Goal: Task Accomplishment & Management: Complete application form

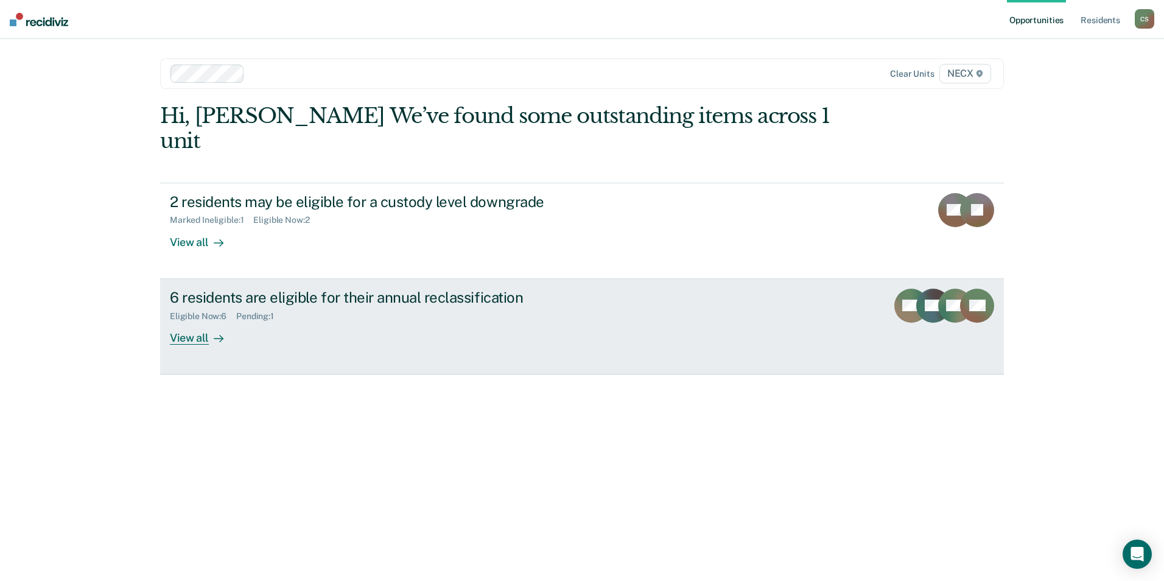
click at [208, 321] on div "View all" at bounding box center [204, 333] width 68 height 24
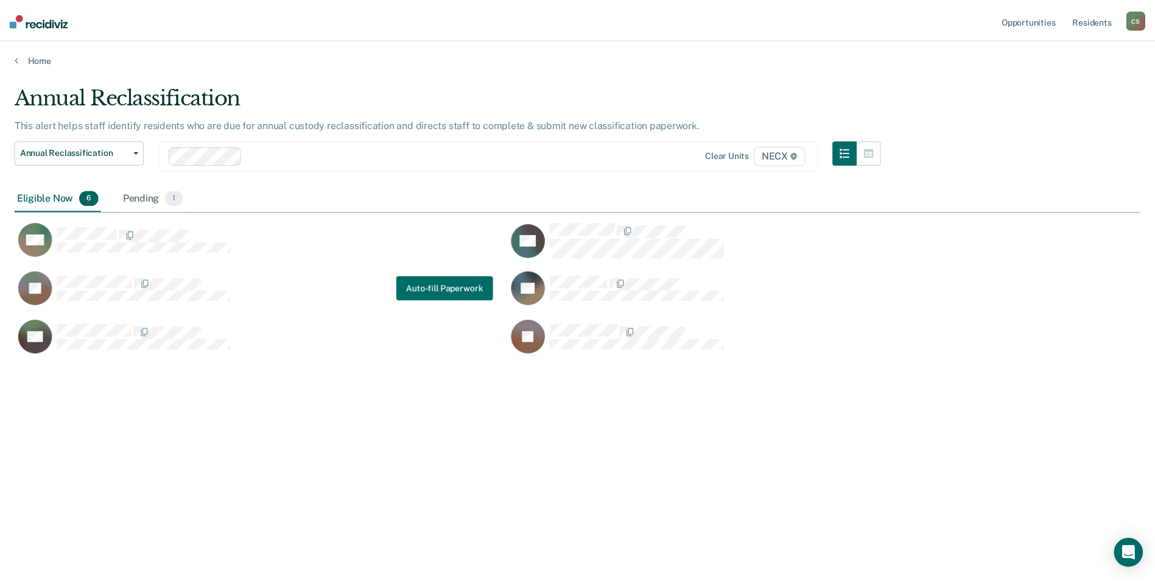
scroll to position [396, 1126]
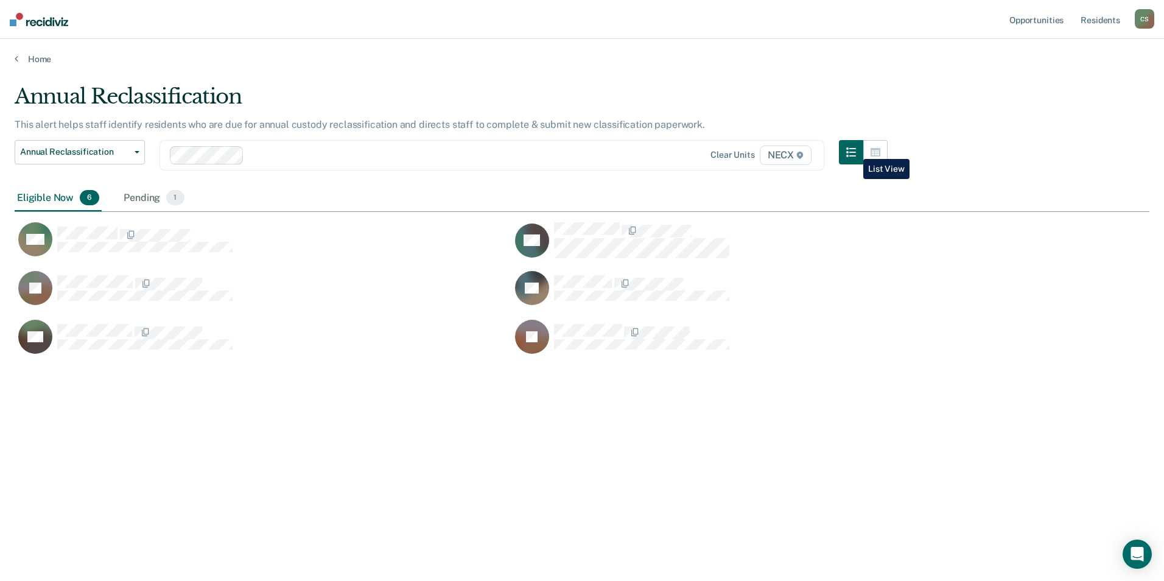
click at [855, 150] on icon "button" at bounding box center [852, 152] width 10 height 10
click at [1100, 15] on link "Resident s" at bounding box center [1101, 19] width 44 height 39
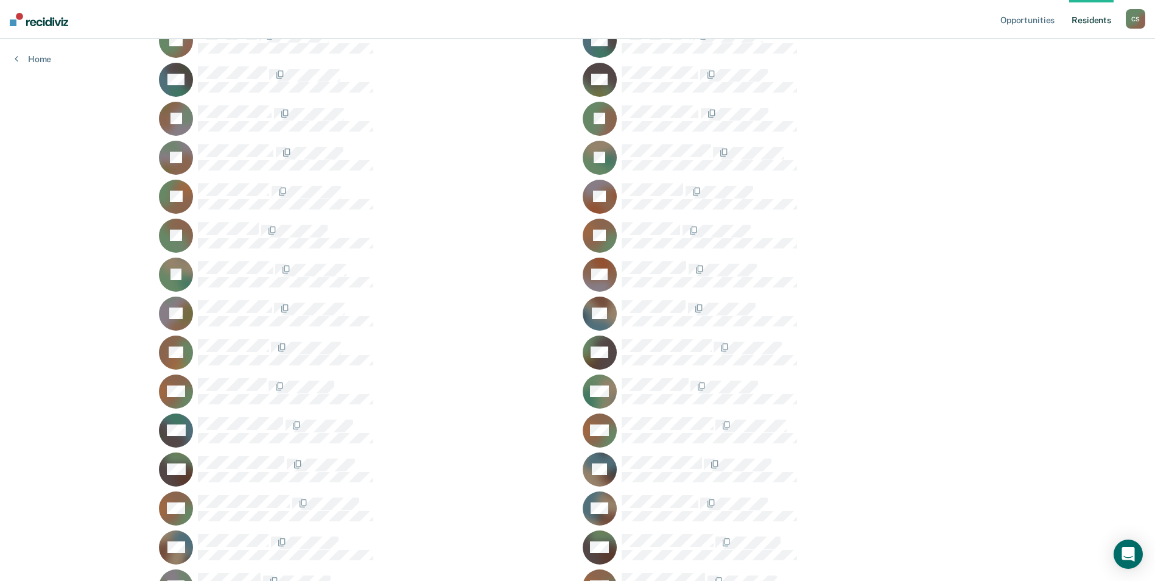
scroll to position [1157, 0]
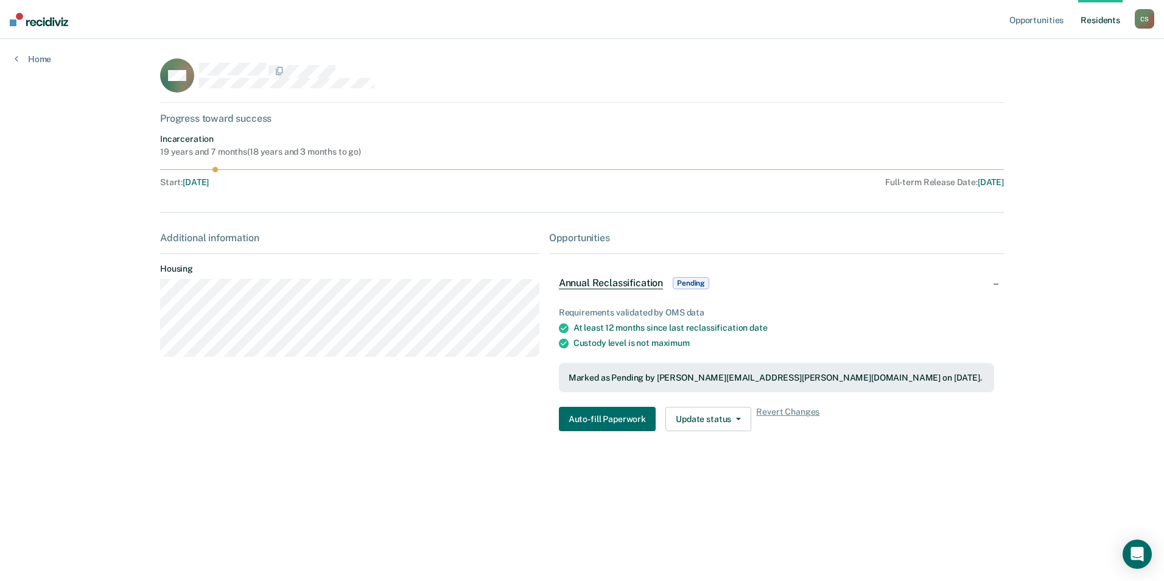
click at [596, 278] on span "Annual Reclassification" at bounding box center [611, 283] width 104 height 12
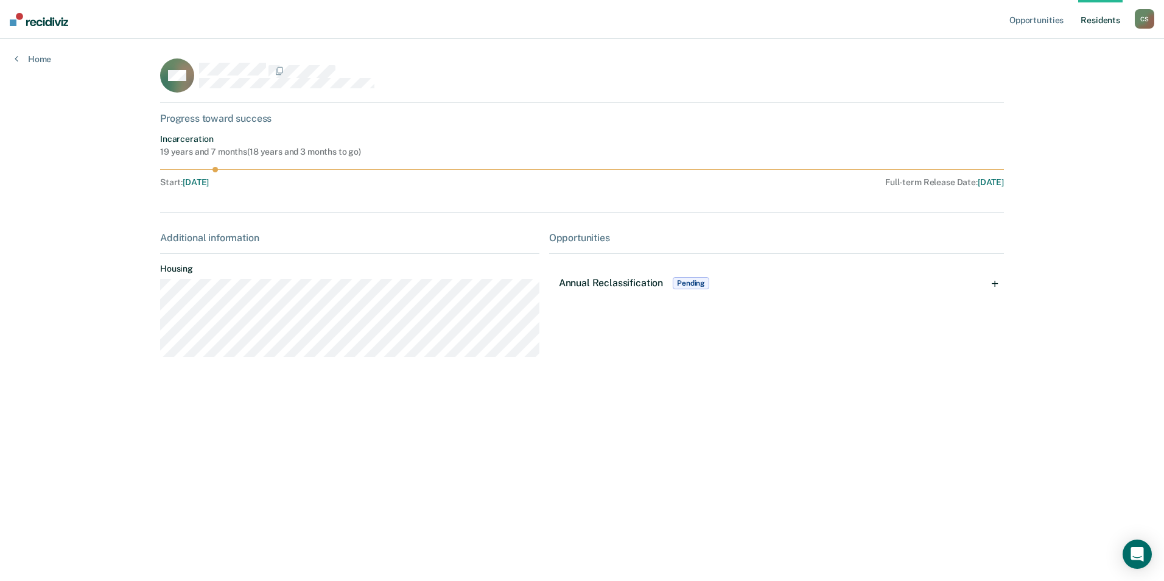
drag, startPoint x: 596, startPoint y: 278, endPoint x: 696, endPoint y: 281, distance: 99.9
click at [696, 281] on span "Pending" at bounding box center [691, 283] width 37 height 12
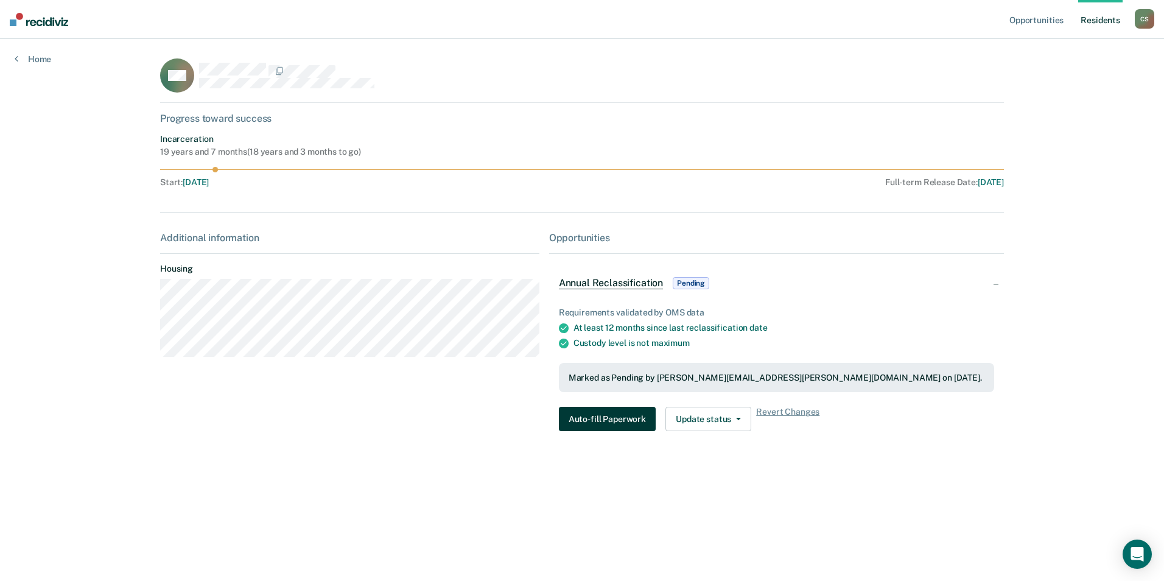
click at [607, 422] on button "Auto-fill Paperwork" at bounding box center [607, 419] width 97 height 24
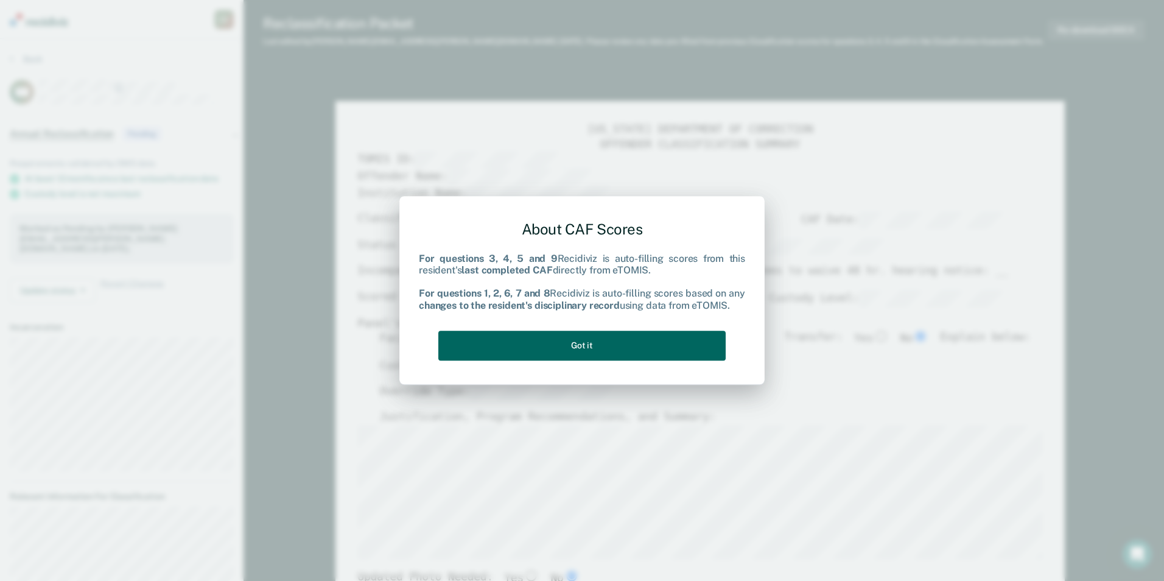
click at [617, 345] on button "Got it" at bounding box center [581, 346] width 287 height 30
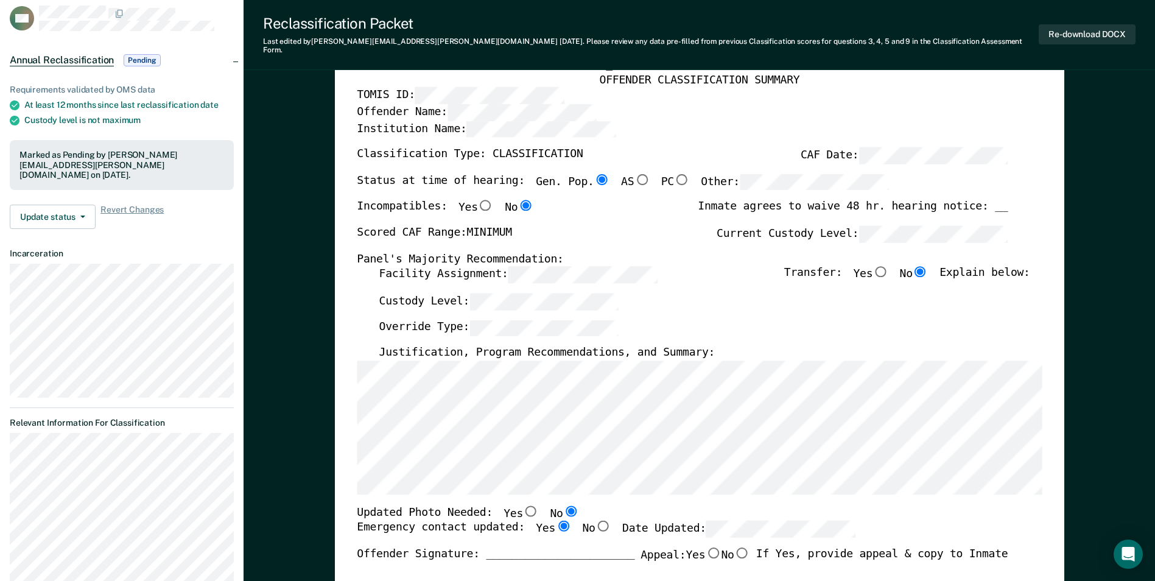
scroll to position [61, 0]
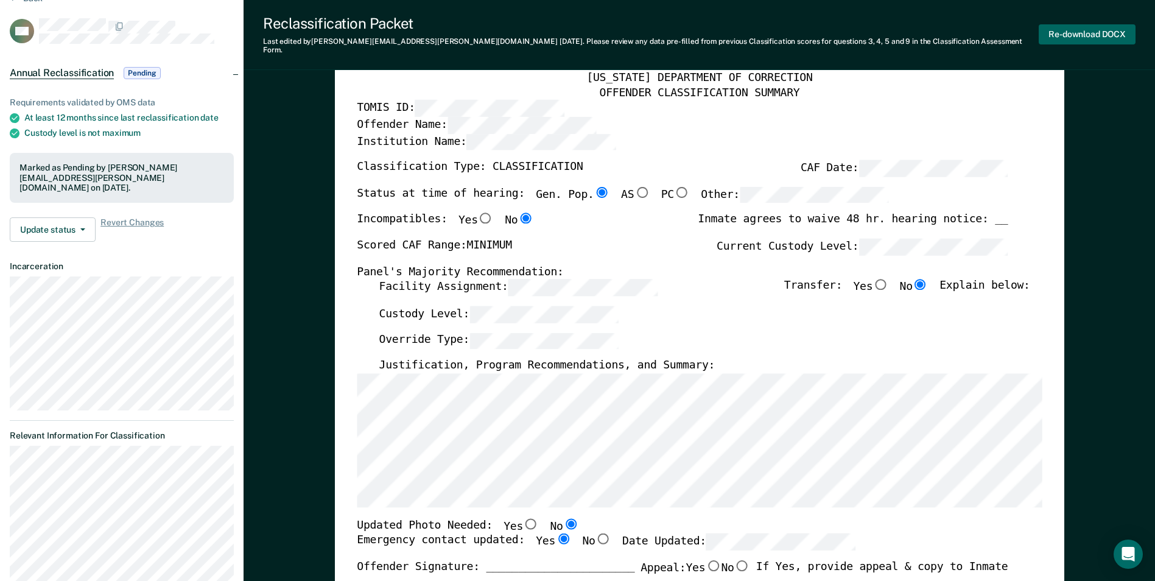
click at [1080, 26] on button "Re-download DOCX" at bounding box center [1087, 34] width 97 height 20
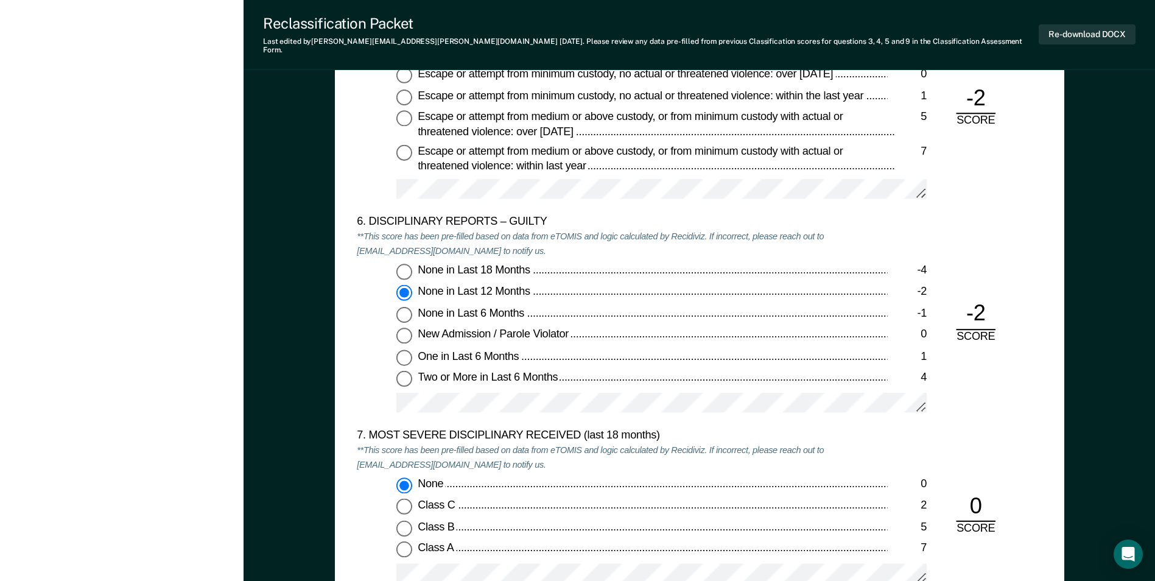
scroll to position [2081, 0]
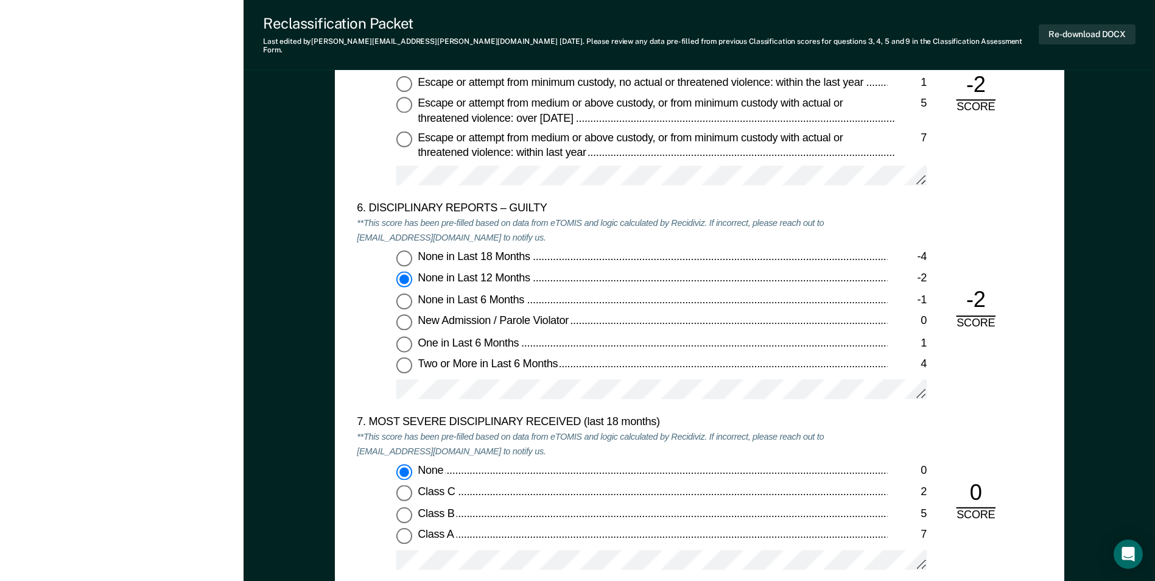
click at [677, 293] on div "None in Last 6 Months" at bounding box center [653, 300] width 470 height 15
click at [412, 293] on input "None in Last 6 Months -1" at bounding box center [404, 301] width 16 height 16
type textarea "x"
radio input "false"
radio input "true"
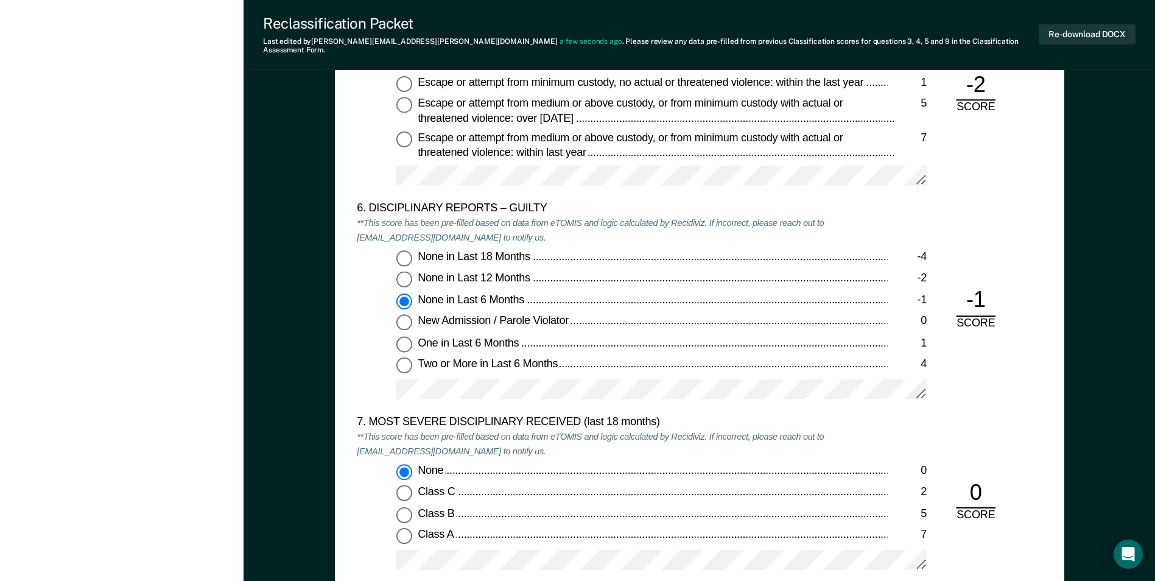
type textarea "x"
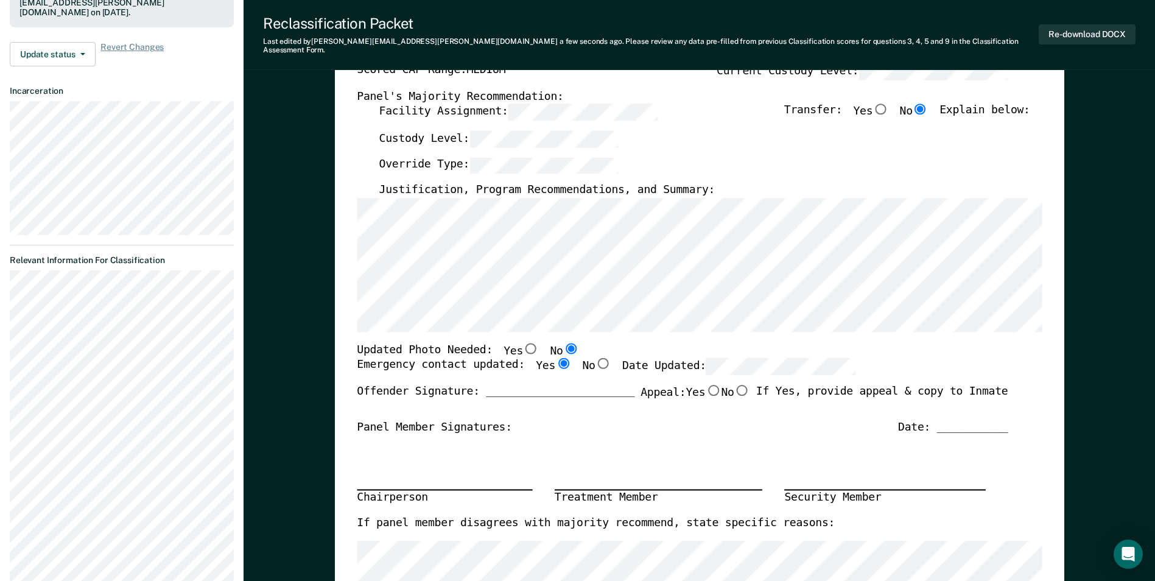
scroll to position [244, 0]
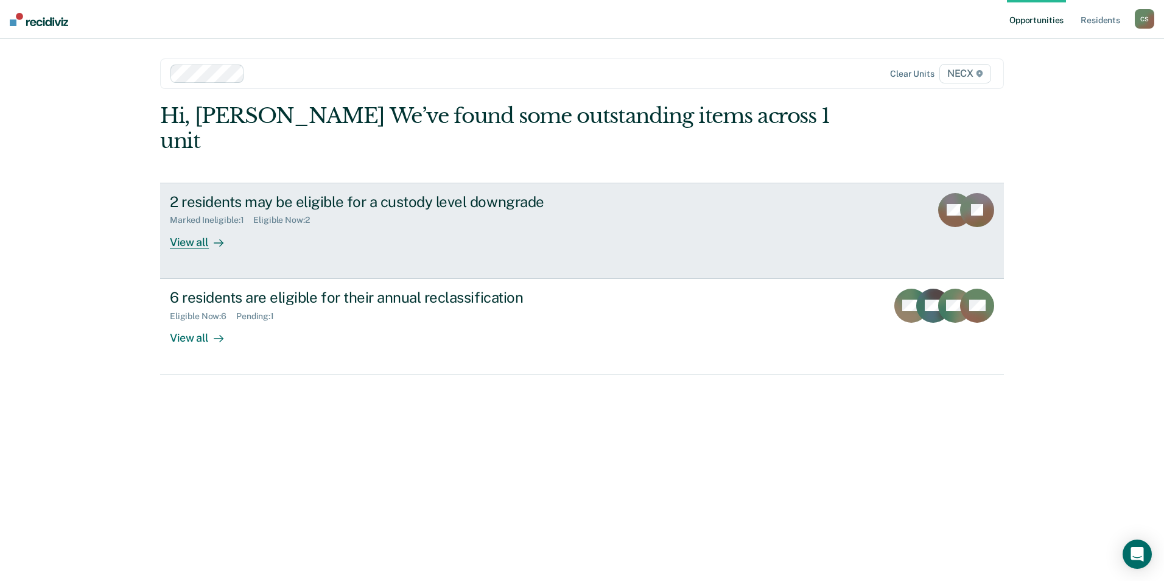
click at [178, 225] on div "View all" at bounding box center [204, 237] width 68 height 24
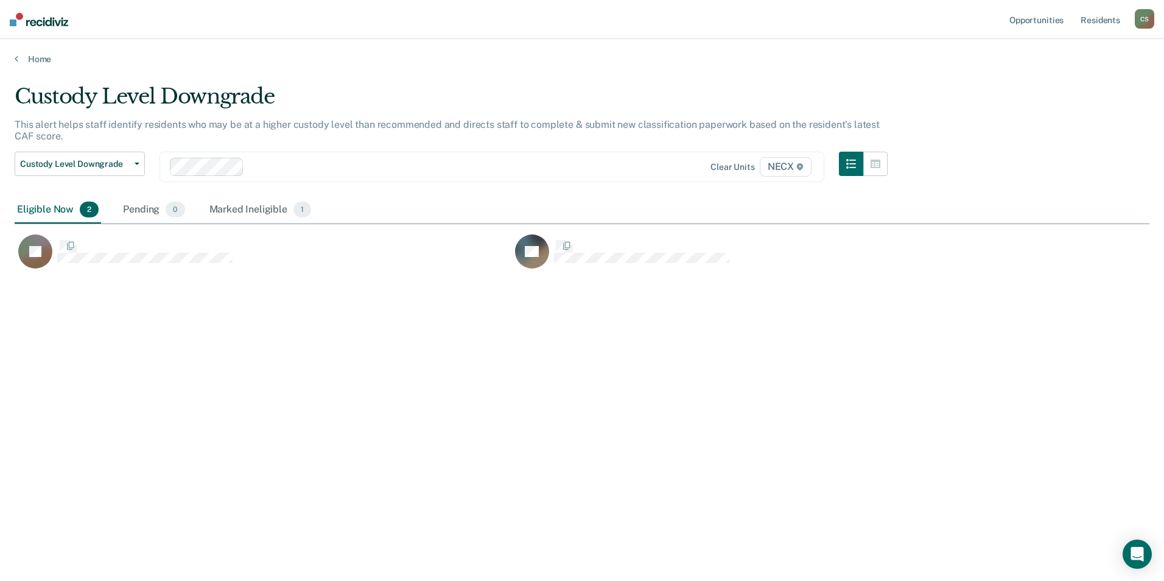
scroll to position [396, 1126]
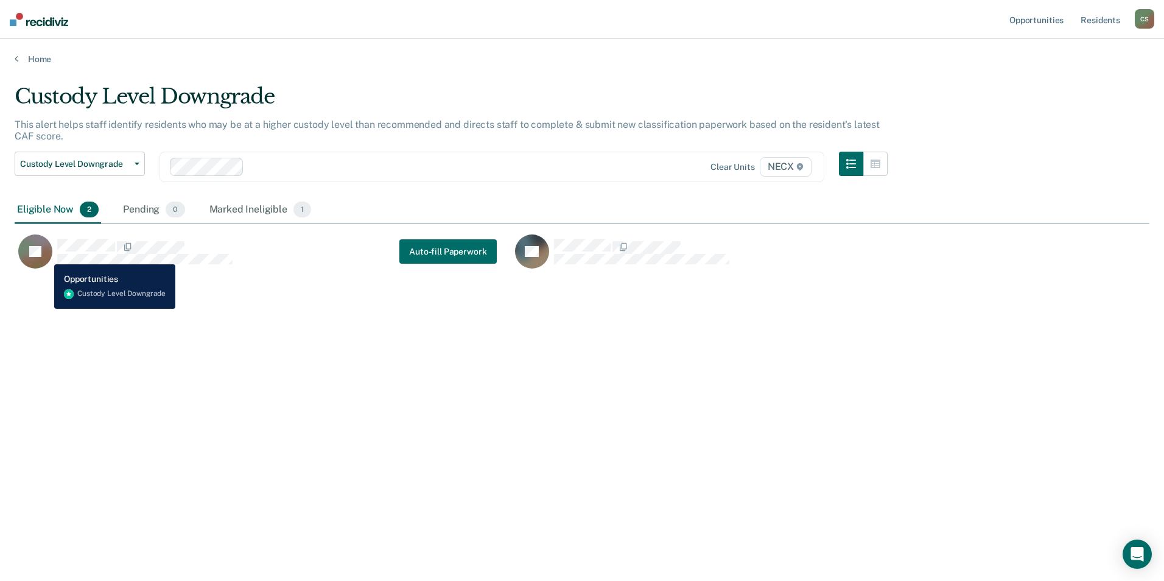
click at [45, 255] on icon "CaseloadOpportunityCell-00421678" at bounding box center [37, 258] width 42 height 33
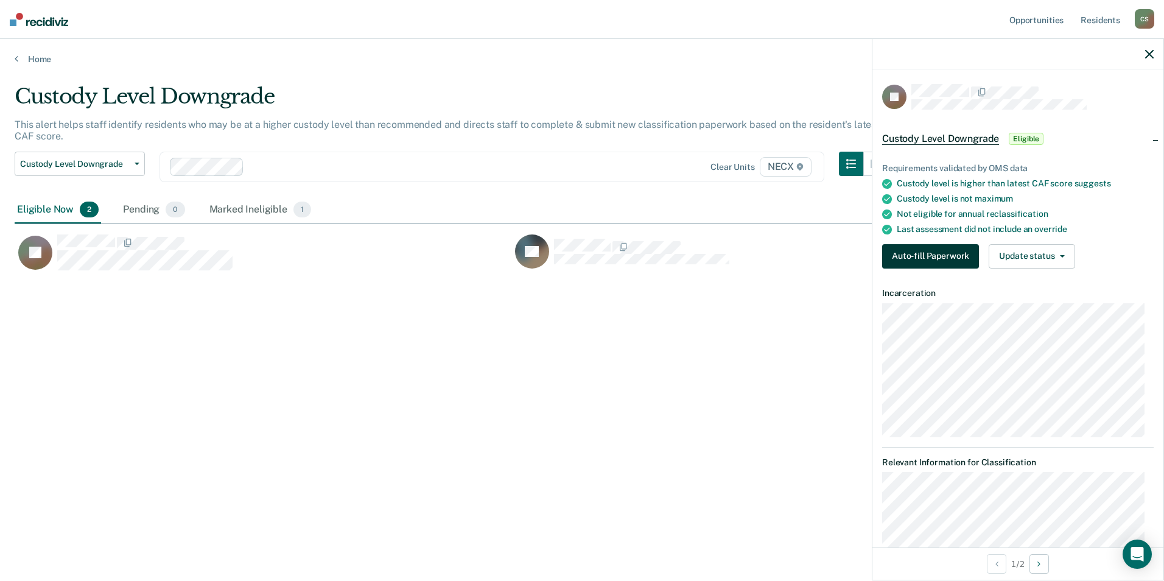
click at [911, 253] on button "Auto-fill Paperwork" at bounding box center [930, 256] width 97 height 24
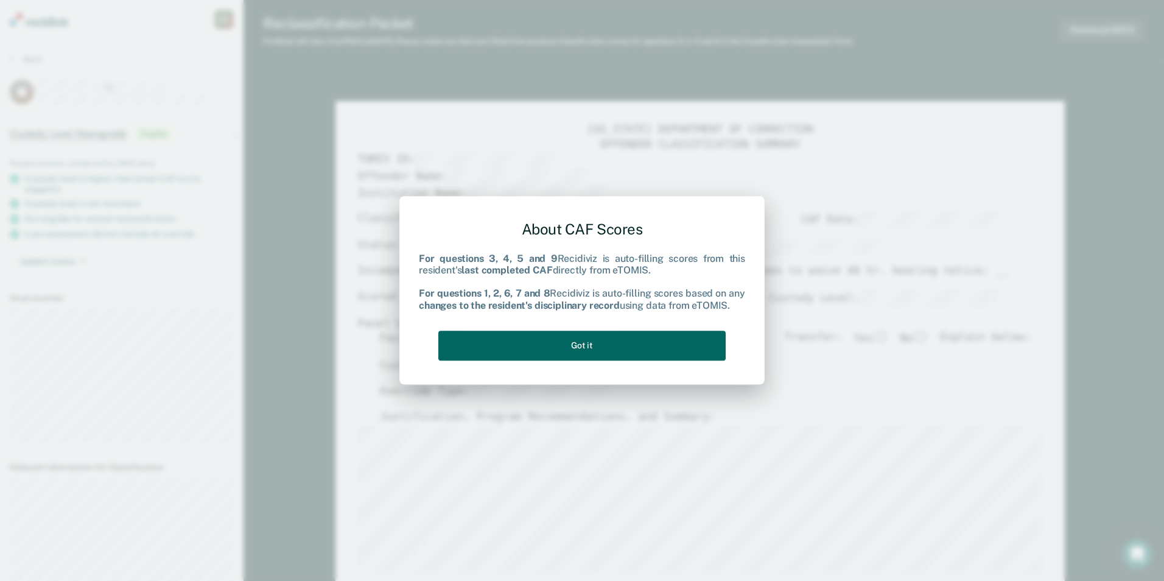
click at [527, 339] on button "Got it" at bounding box center [581, 346] width 287 height 30
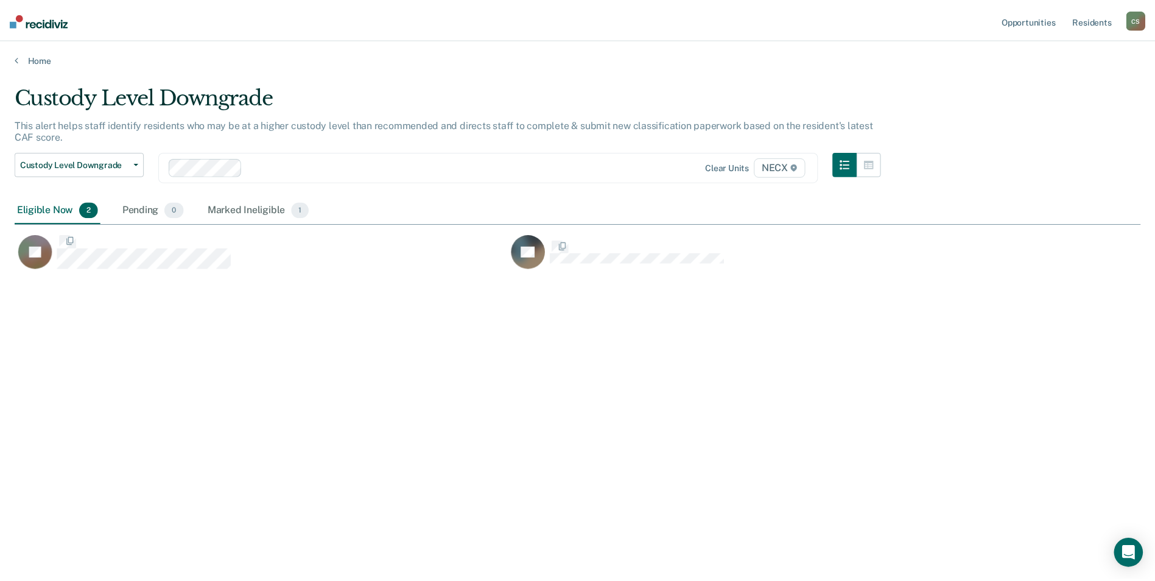
scroll to position [396, 1126]
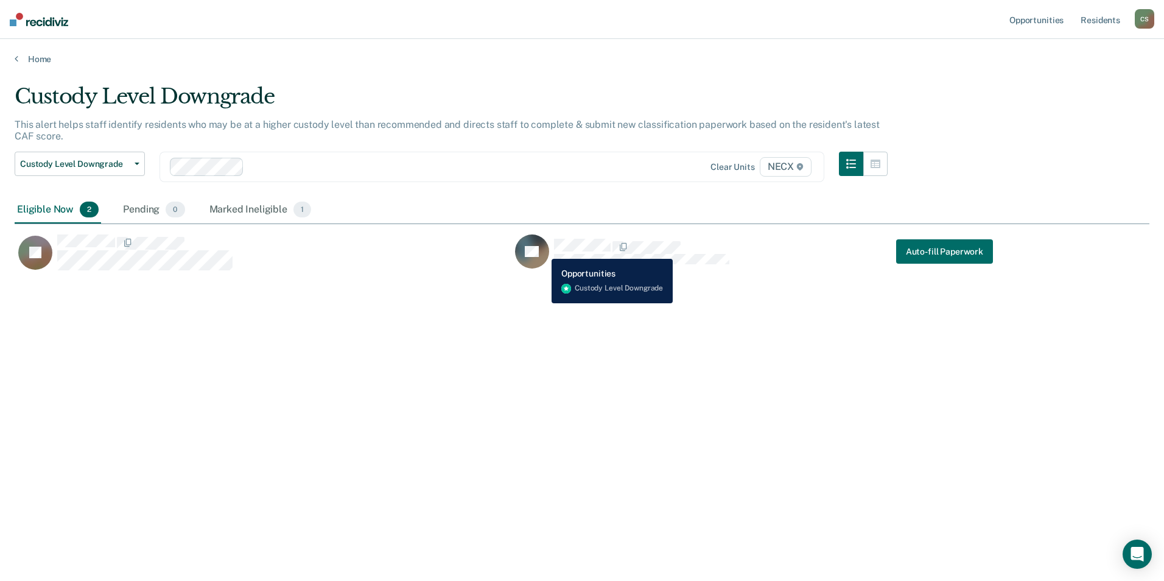
click at [543, 250] on rect "CaseloadOpportunityCell-00316552" at bounding box center [532, 251] width 34 height 34
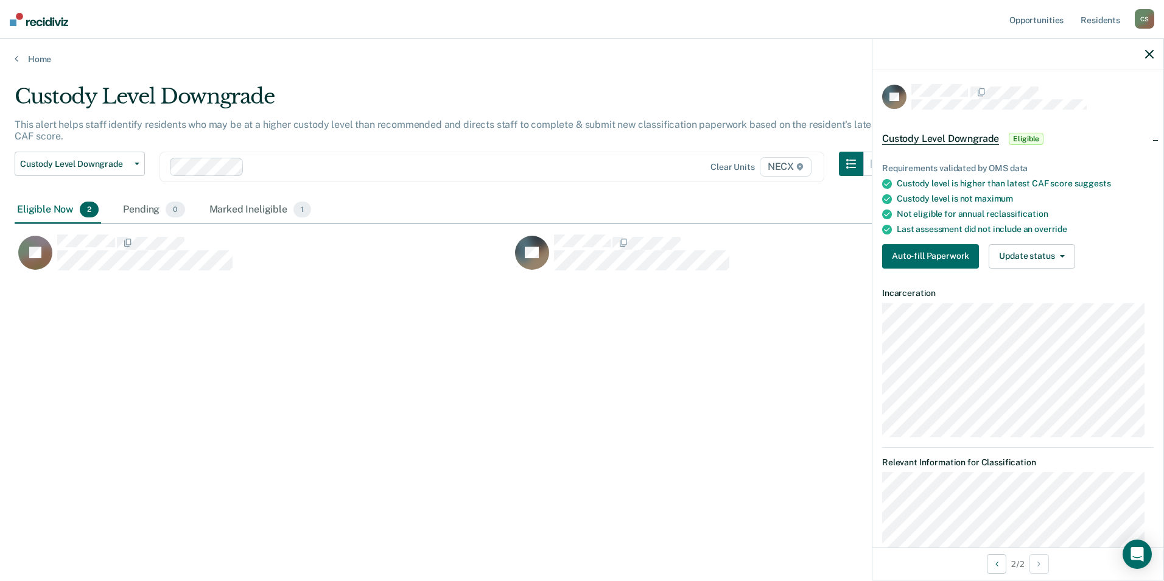
click at [919, 136] on span "Custody Level Downgrade" at bounding box center [940, 139] width 117 height 12
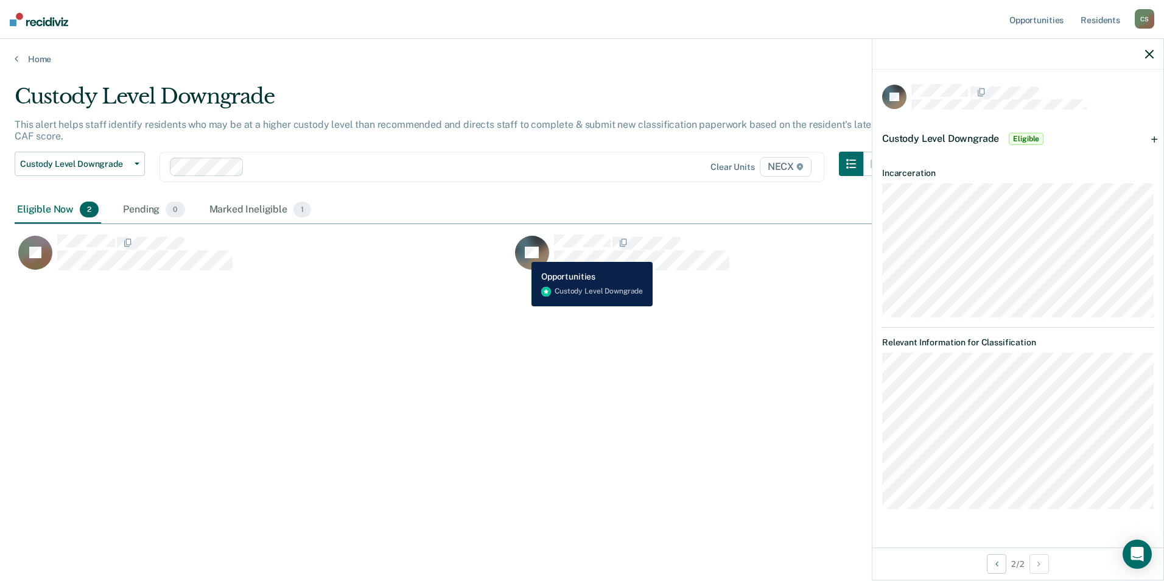
click at [523, 252] on icon "CaseloadOpportunityCell-00316552" at bounding box center [530, 245] width 47 height 43
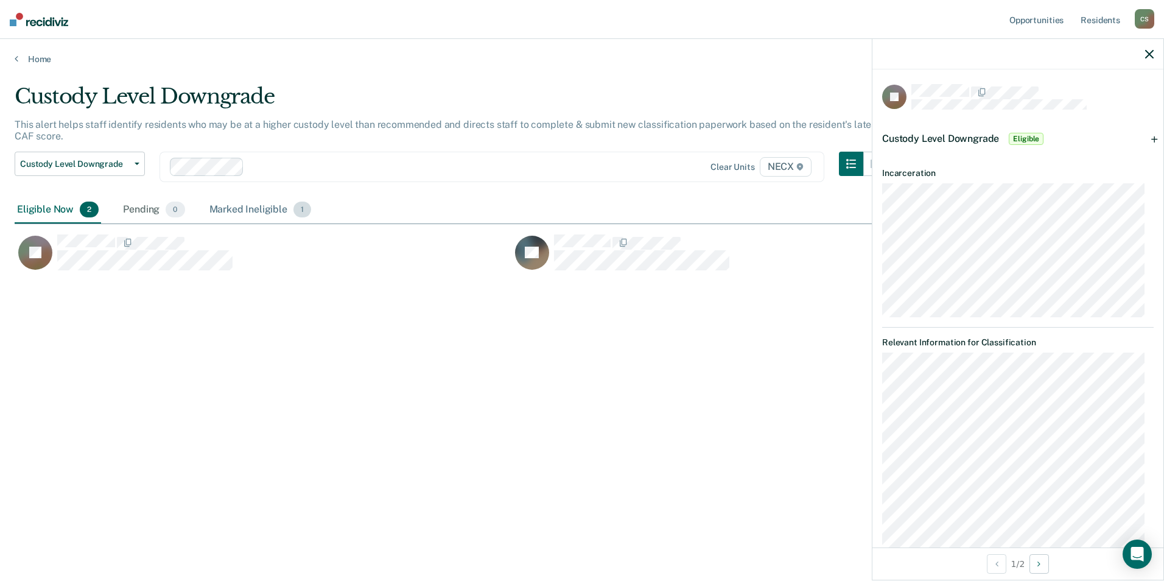
click at [225, 213] on div "Marked Ineligible 1" at bounding box center [260, 210] width 107 height 27
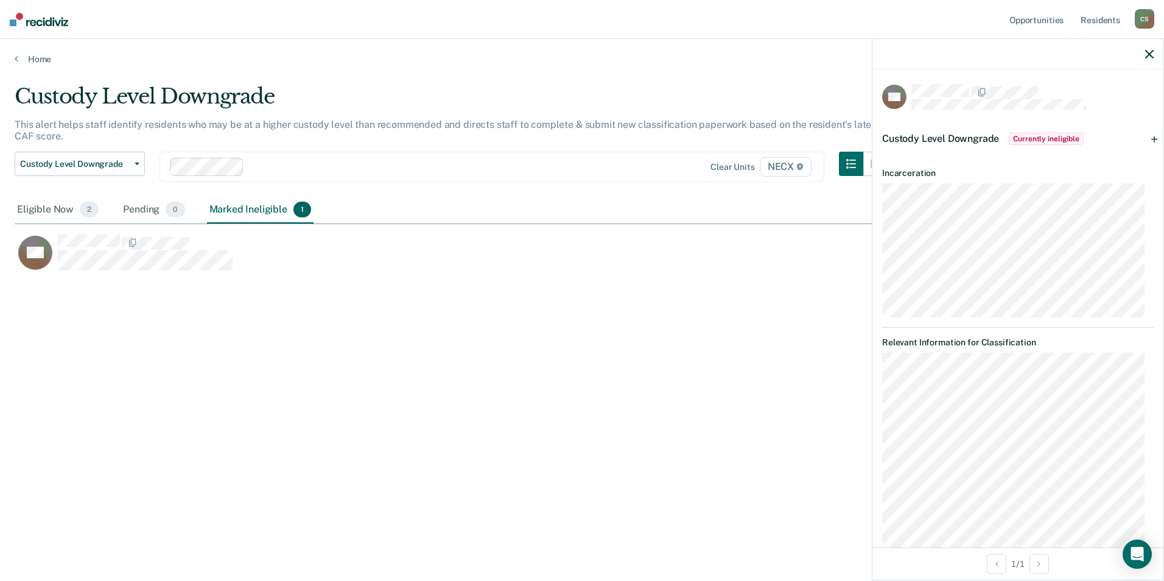
click at [1148, 54] on icon "button" at bounding box center [1150, 54] width 9 height 9
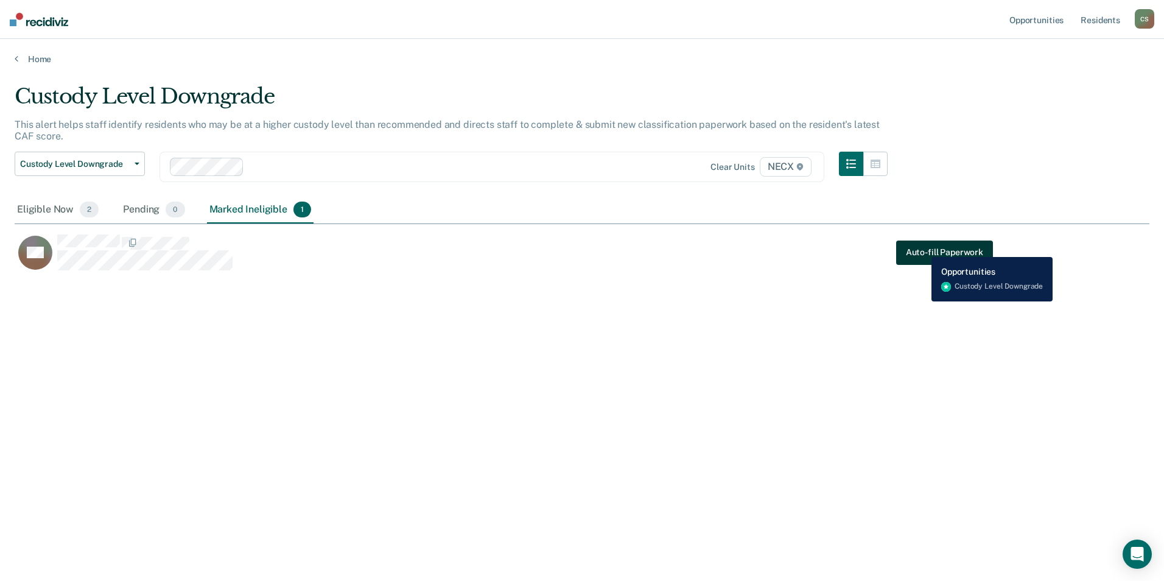
click at [923, 248] on button "Auto-fill Paperwork" at bounding box center [944, 252] width 97 height 24
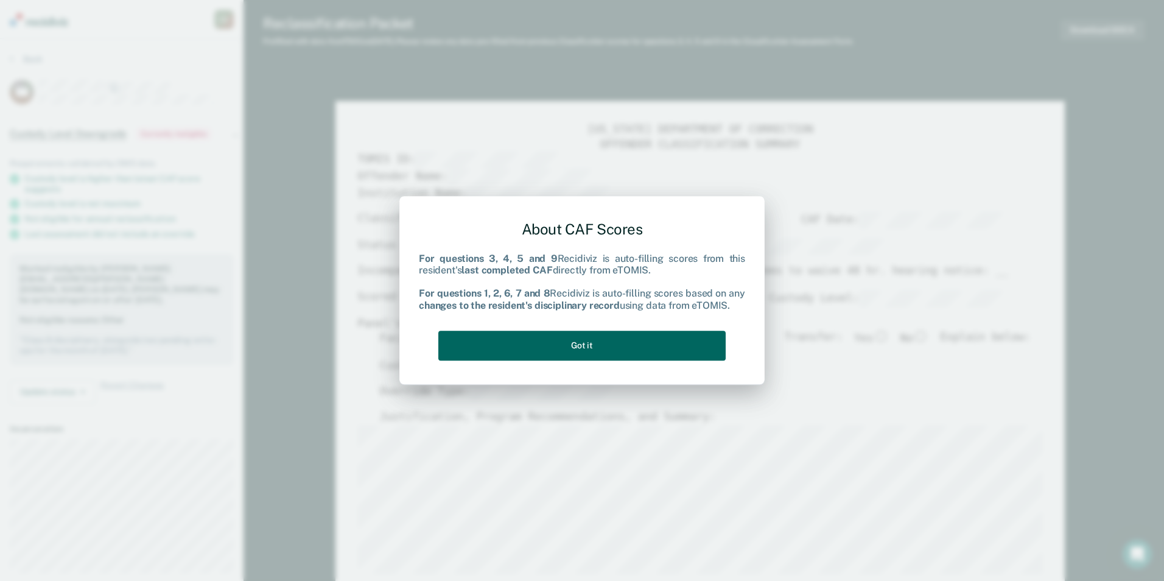
click at [512, 344] on button "Got it" at bounding box center [581, 346] width 287 height 30
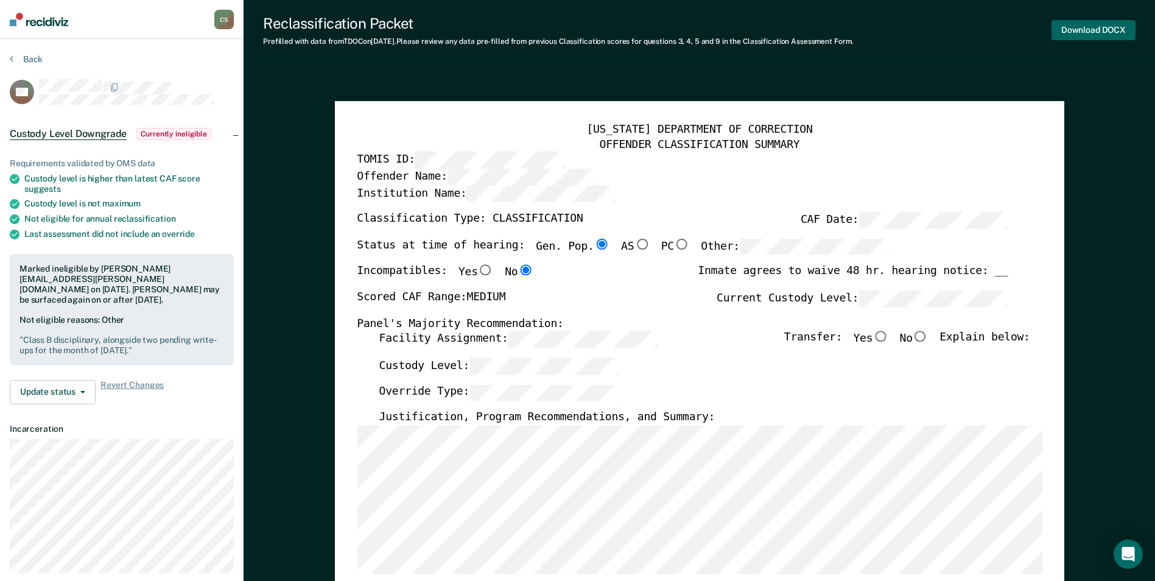
click at [1097, 32] on button "Download DOCX" at bounding box center [1094, 30] width 84 height 20
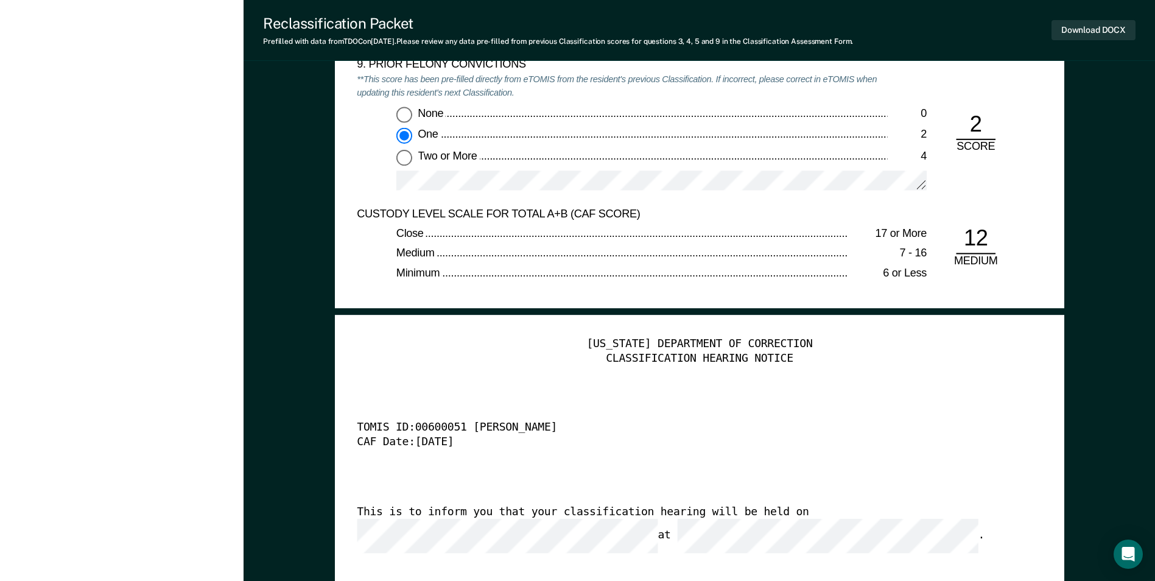
scroll to position [2801, 0]
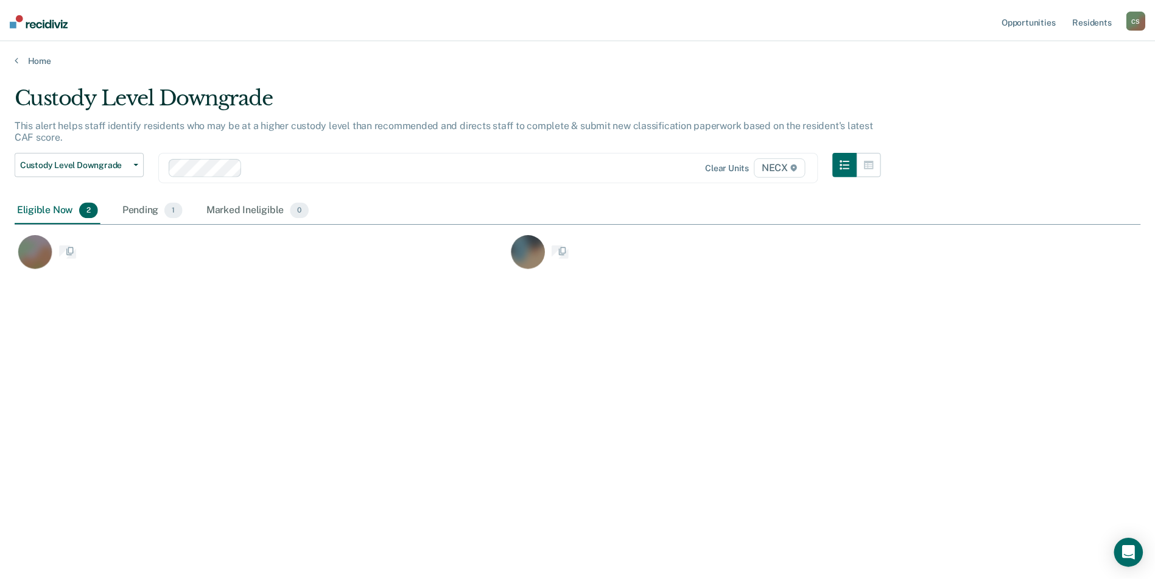
scroll to position [396, 1126]
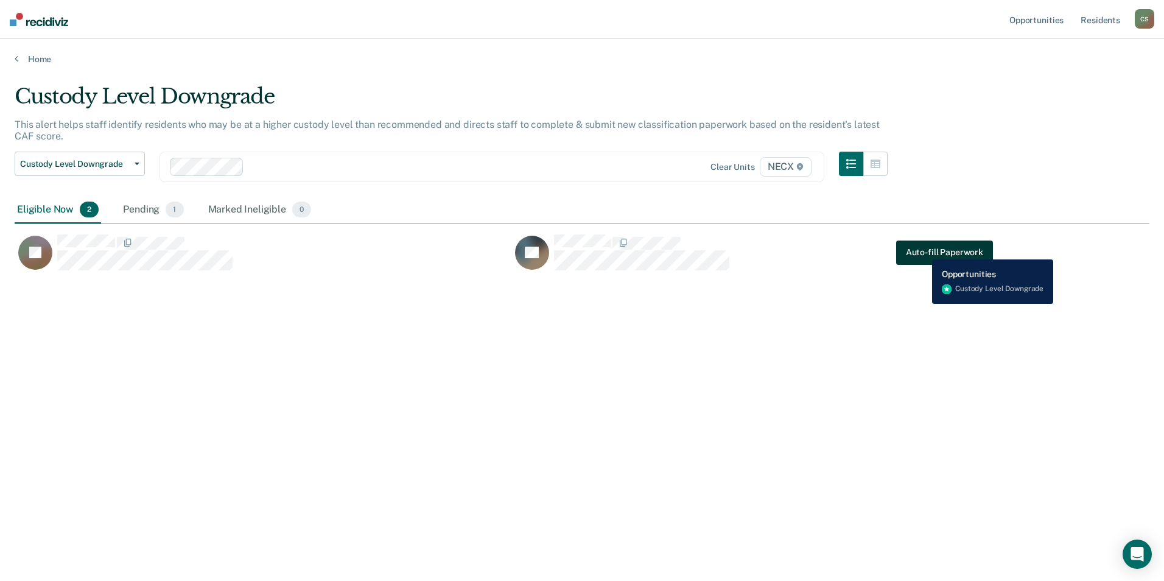
click at [923, 250] on button "Auto-fill Paperwork" at bounding box center [944, 252] width 97 height 24
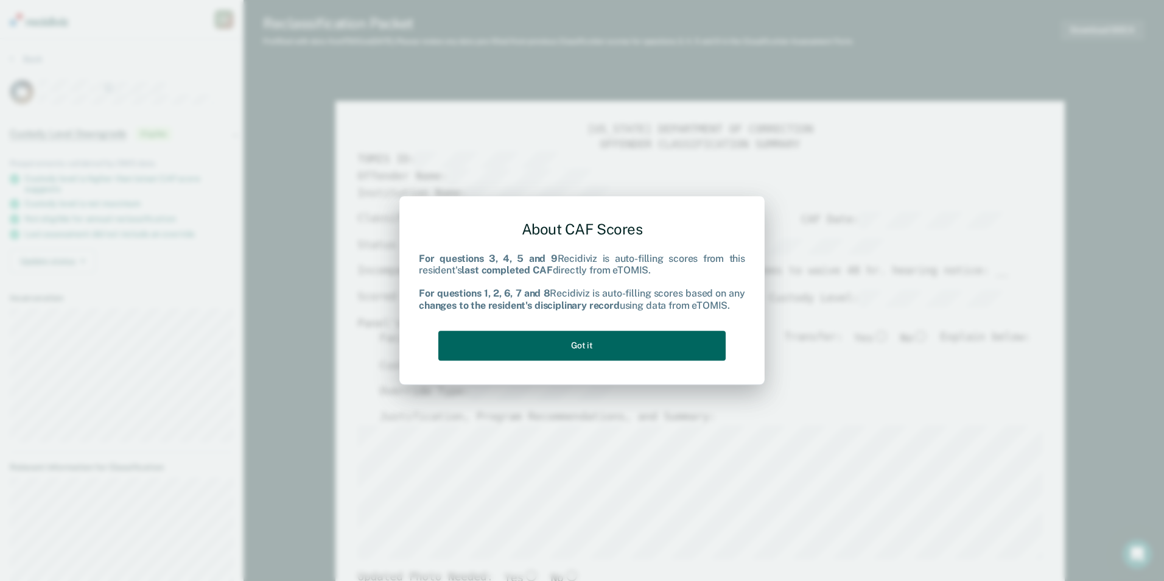
click at [575, 350] on button "Got it" at bounding box center [581, 346] width 287 height 30
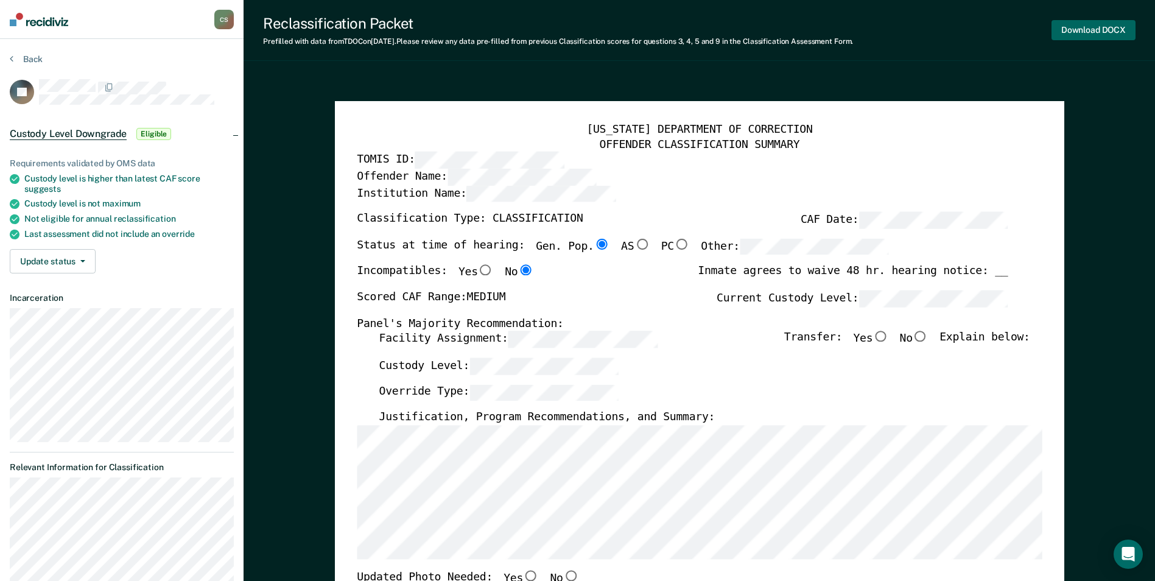
click at [1099, 30] on button "Download DOCX" at bounding box center [1094, 30] width 84 height 20
type textarea "x"
